Goal: Task Accomplishment & Management: Use online tool/utility

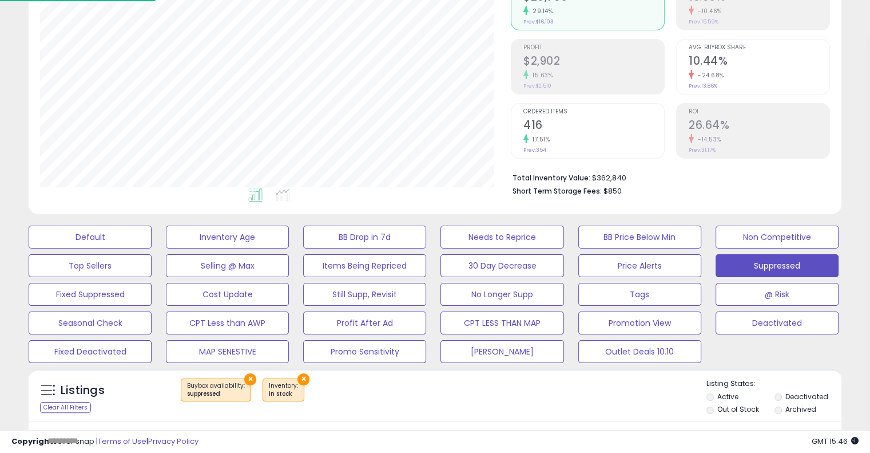
scroll to position [343, 0]
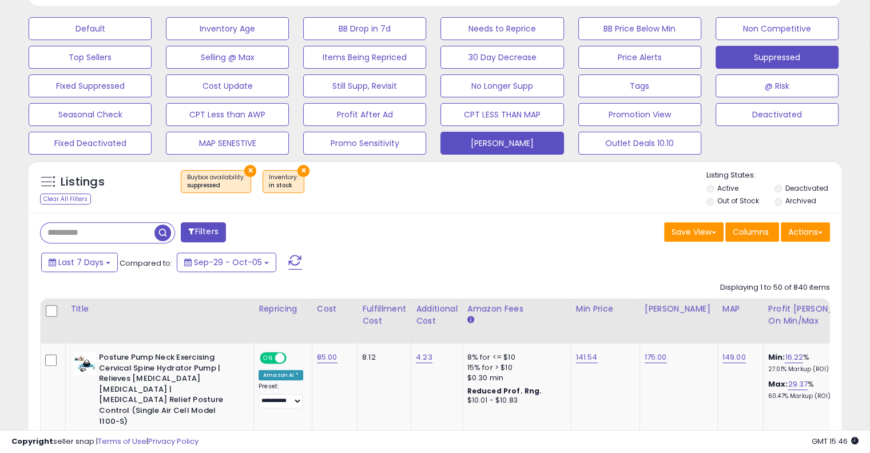
click at [527, 138] on button "[PERSON_NAME]" at bounding box center [502, 143] width 123 height 23
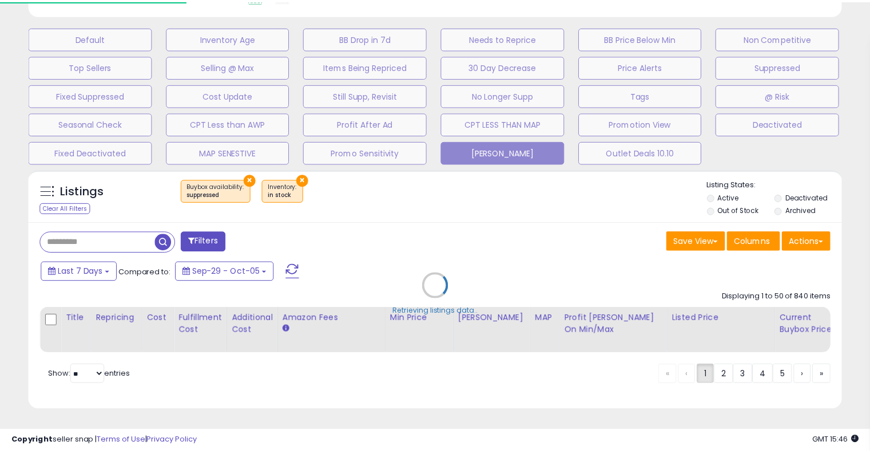
scroll to position [234, 476]
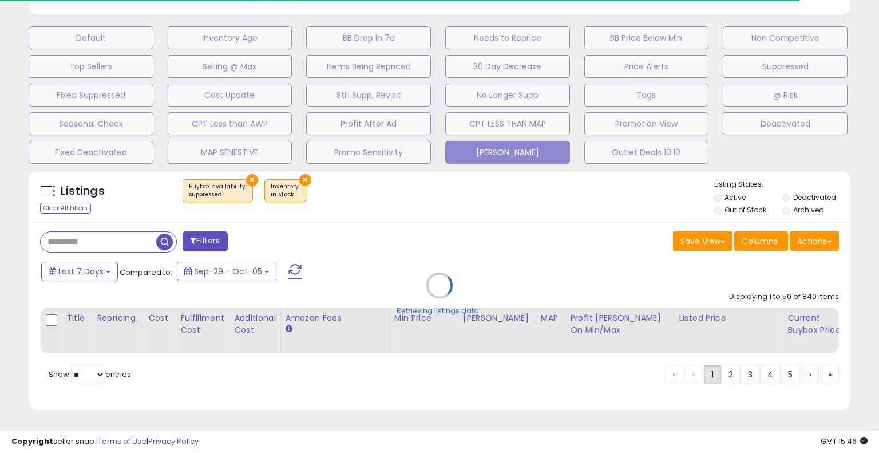
select select "**"
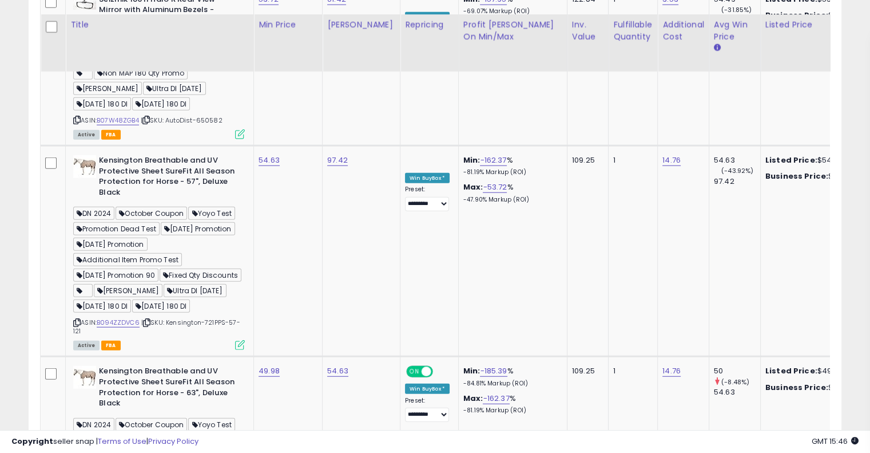
scroll to position [2902, 0]
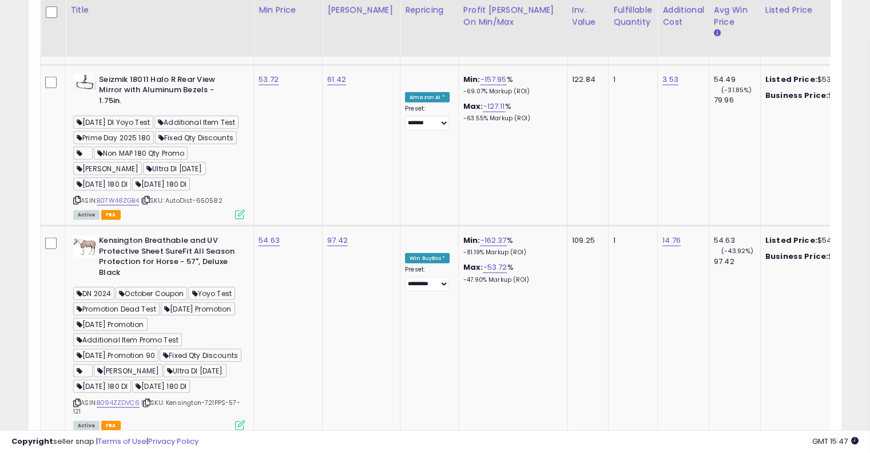
scroll to position [2787, 0]
click at [76, 400] on icon at bounding box center [76, 403] width 7 height 6
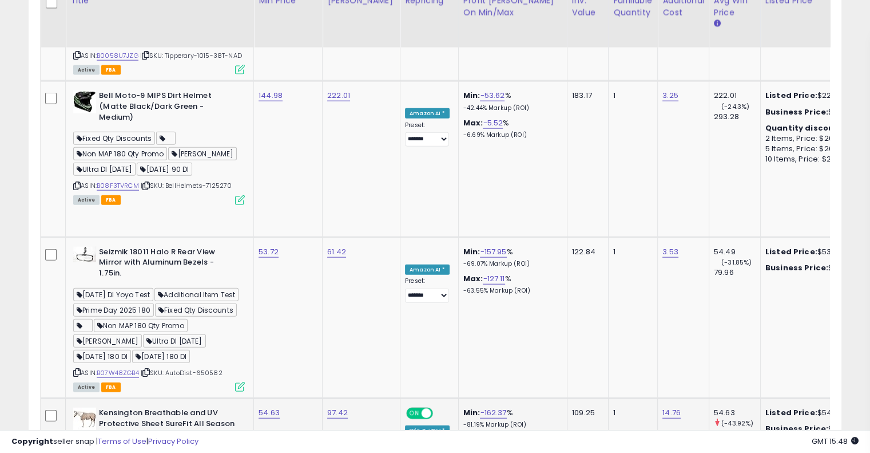
scroll to position [2501, 0]
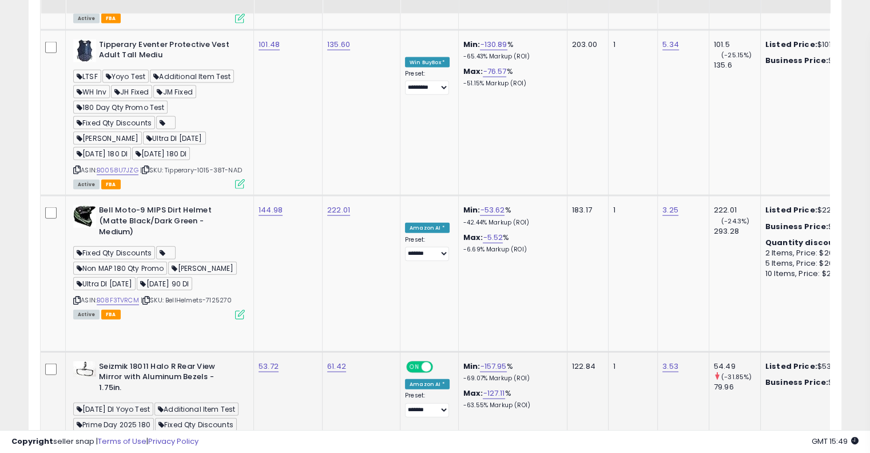
scroll to position [2387, 0]
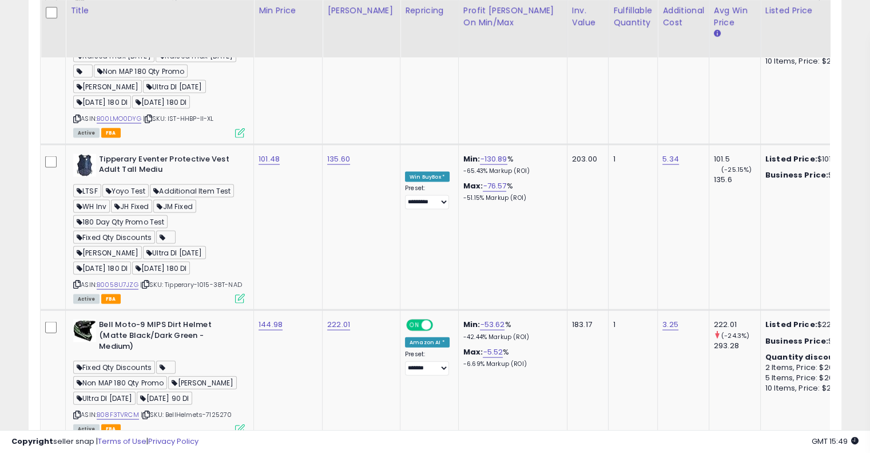
drag, startPoint x: 132, startPoint y: 263, endPoint x: 103, endPoint y: 244, distance: 34.8
drag, startPoint x: 100, startPoint y: 242, endPoint x: 126, endPoint y: 263, distance: 33.0
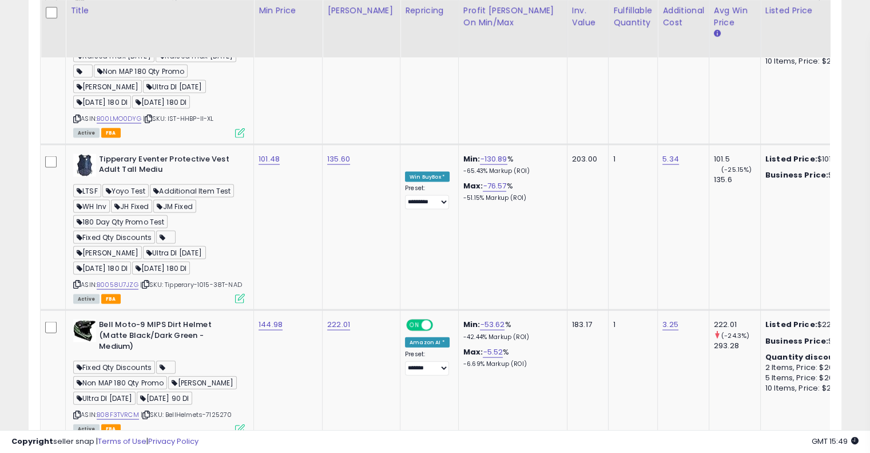
copy b "Seizmik 18011 Halo R Rear View Mirror with Aluminum Bezels - 1.75in."
